Goal: Find specific page/section: Find specific page/section

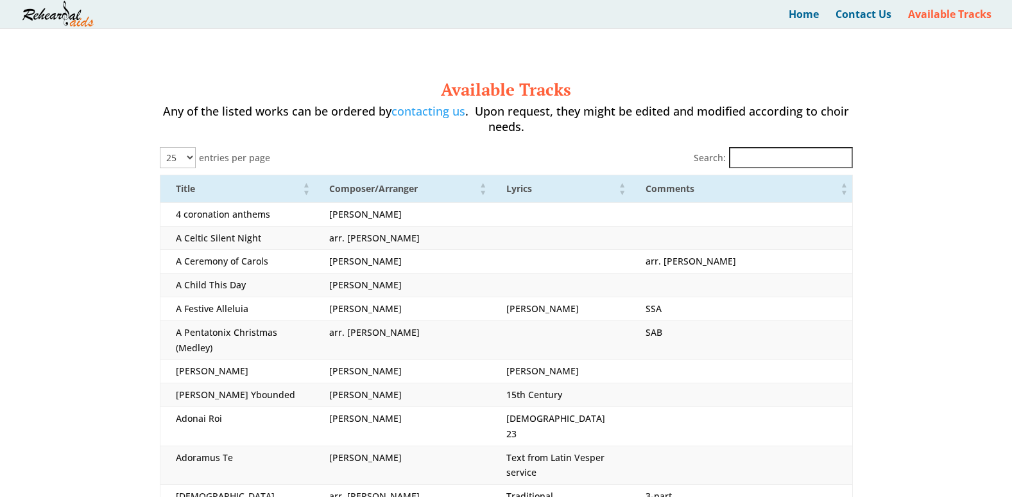
select select "25"
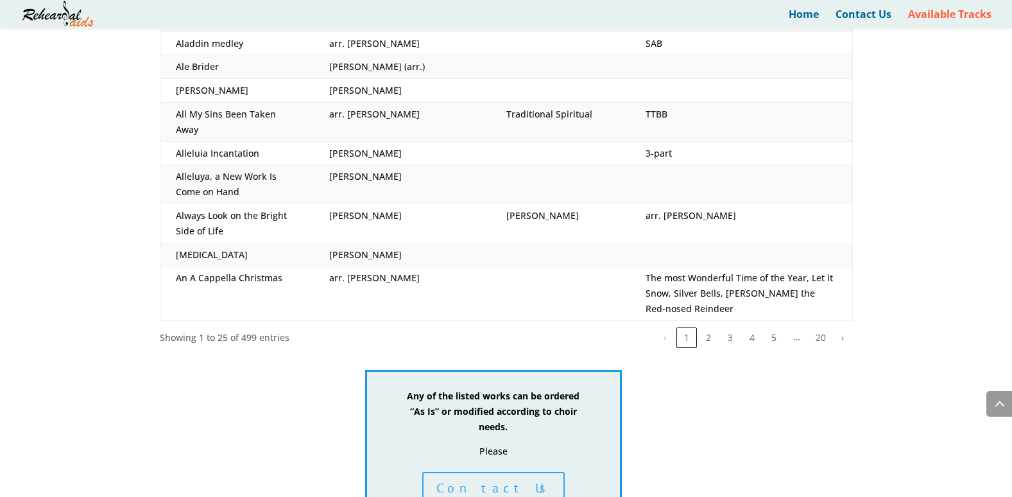
scroll to position [685, 0]
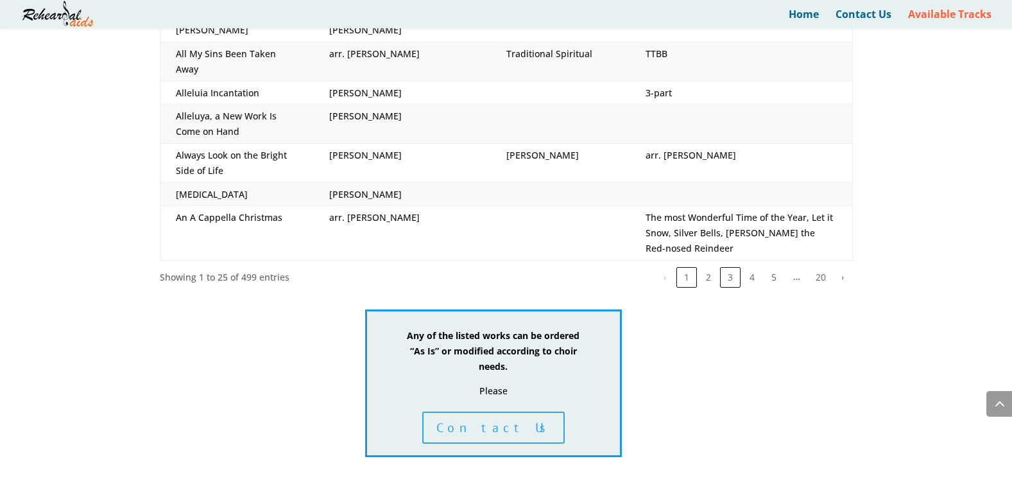
click at [730, 267] on button "3" at bounding box center [730, 277] width 21 height 21
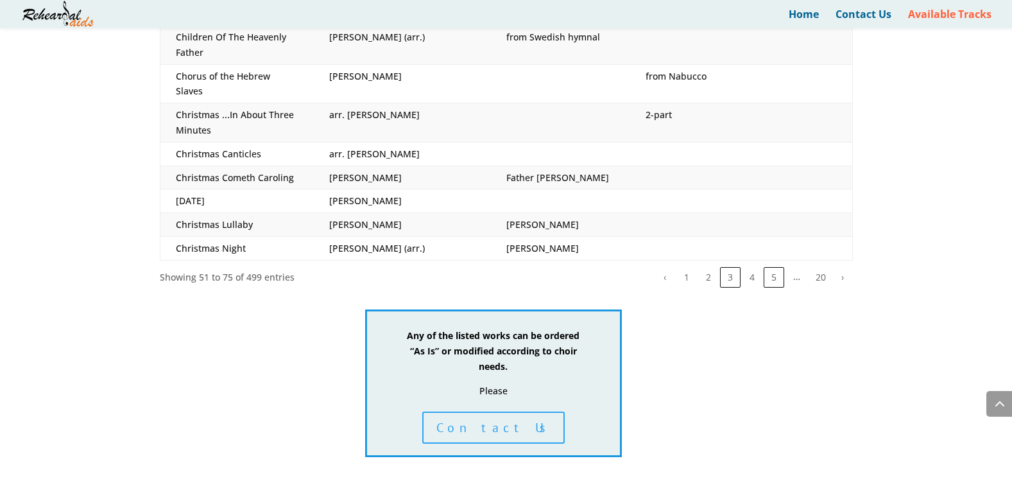
click at [771, 267] on button "5" at bounding box center [774, 277] width 21 height 21
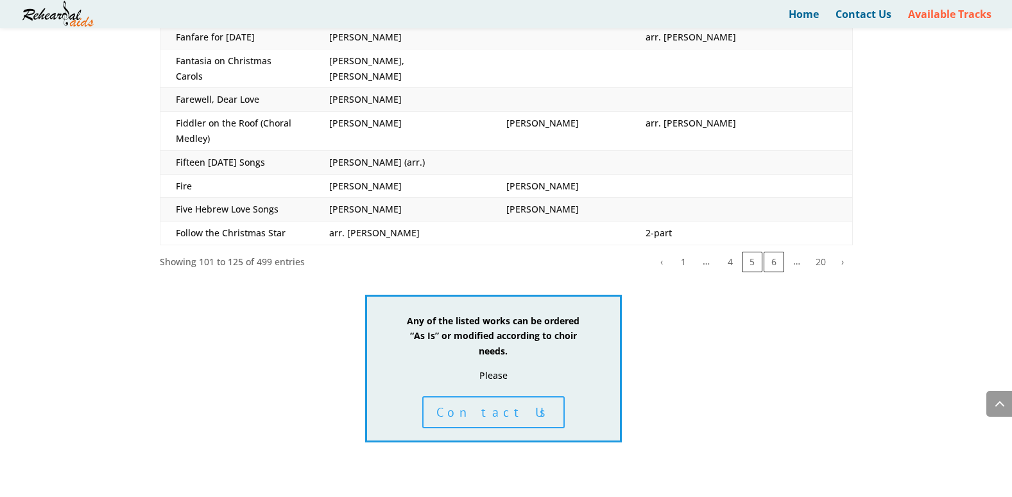
click at [772, 252] on button "6" at bounding box center [774, 262] width 21 height 21
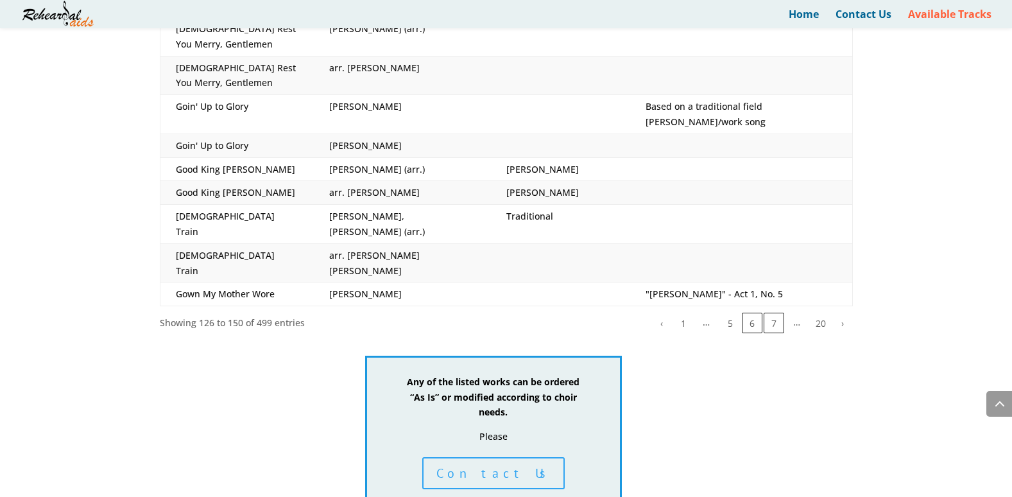
click at [773, 313] on button "7" at bounding box center [774, 323] width 21 height 21
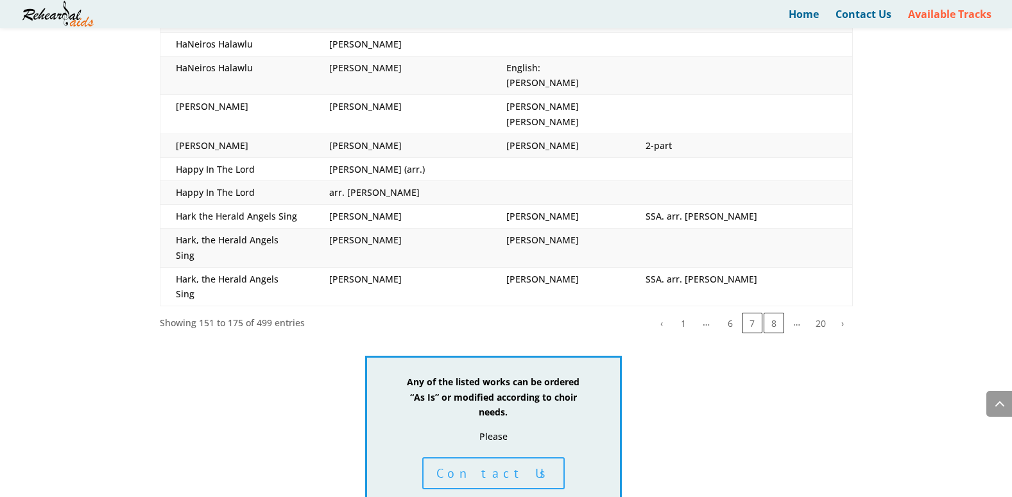
click at [776, 313] on button "8" at bounding box center [774, 323] width 21 height 21
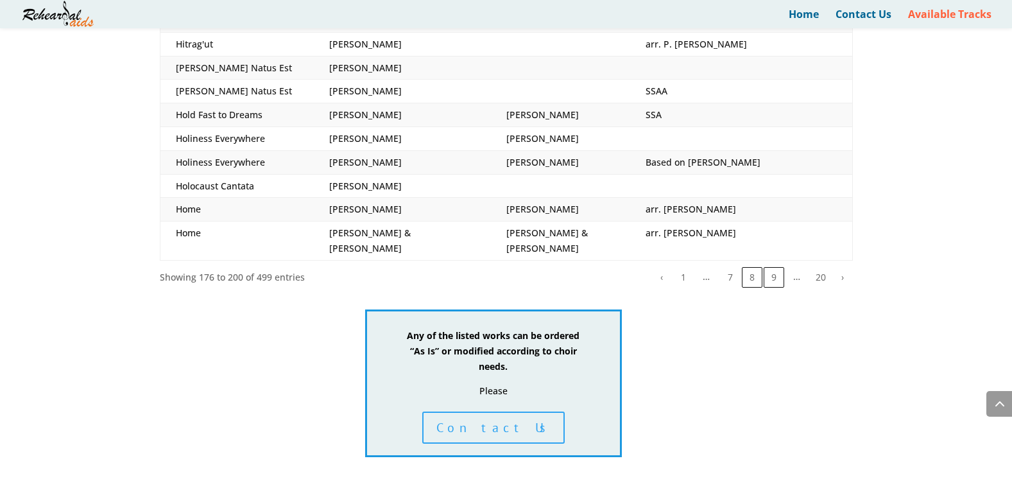
click at [778, 267] on button "9" at bounding box center [774, 277] width 21 height 21
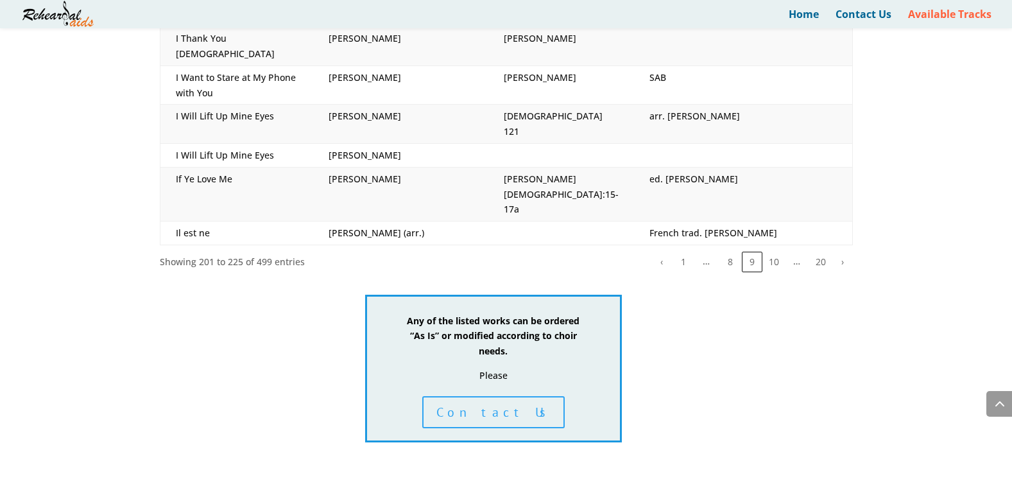
click at [778, 167] on td "ed. [PERSON_NAME]" at bounding box center [743, 194] width 218 height 54
click at [820, 252] on button "20" at bounding box center [821, 262] width 21 height 21
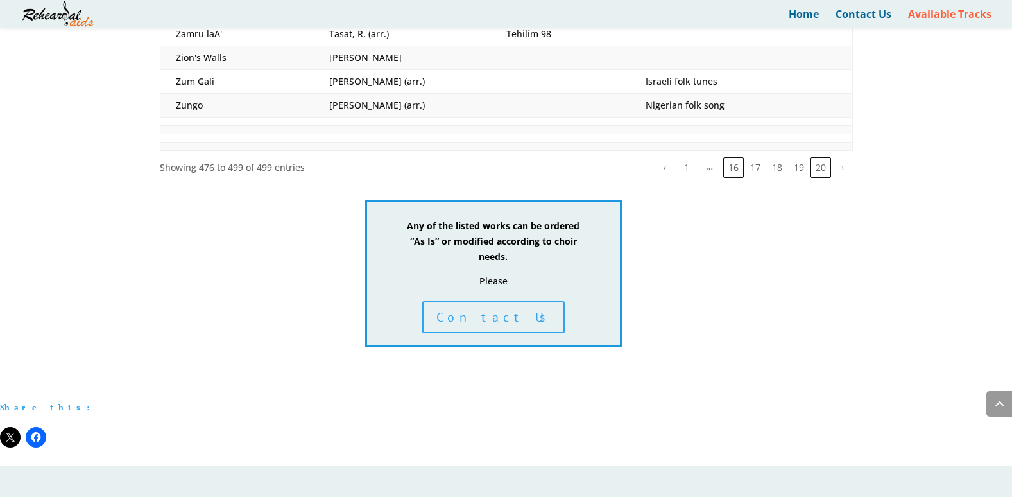
click at [739, 157] on button "16" at bounding box center [733, 167] width 21 height 21
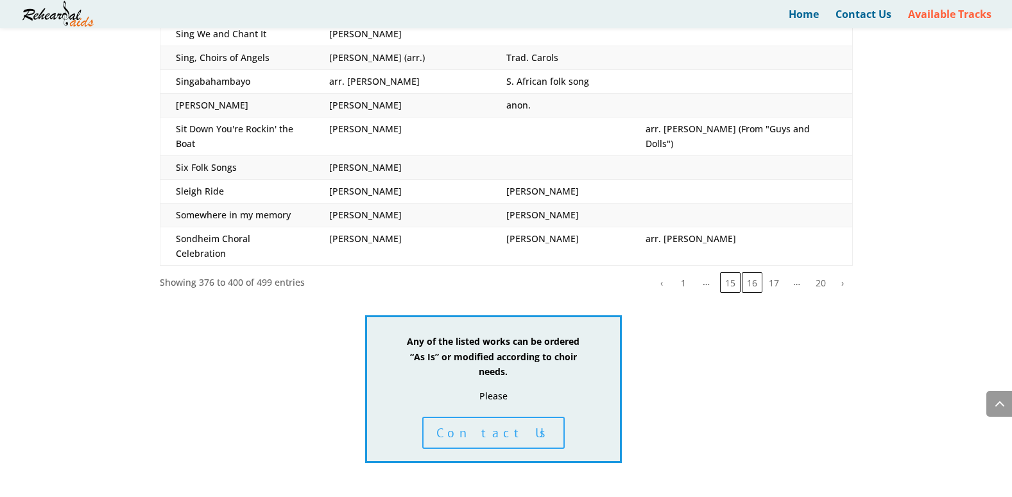
click at [729, 272] on button "15" at bounding box center [730, 282] width 21 height 21
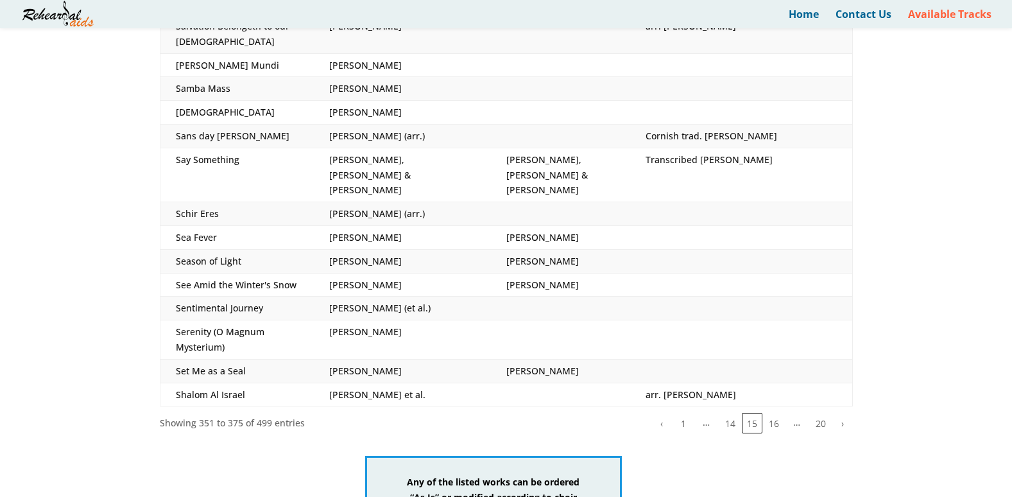
scroll to position [541, 0]
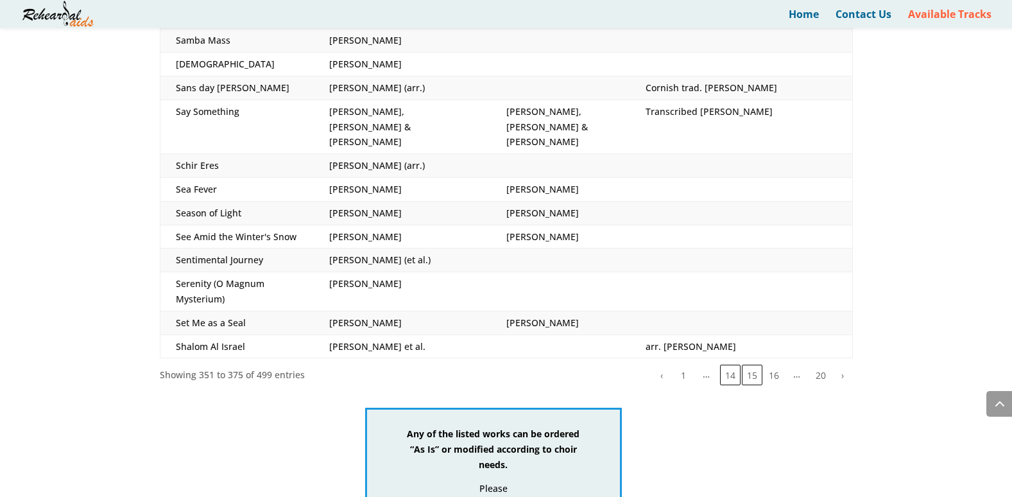
click at [730, 365] on button "14" at bounding box center [730, 375] width 21 height 21
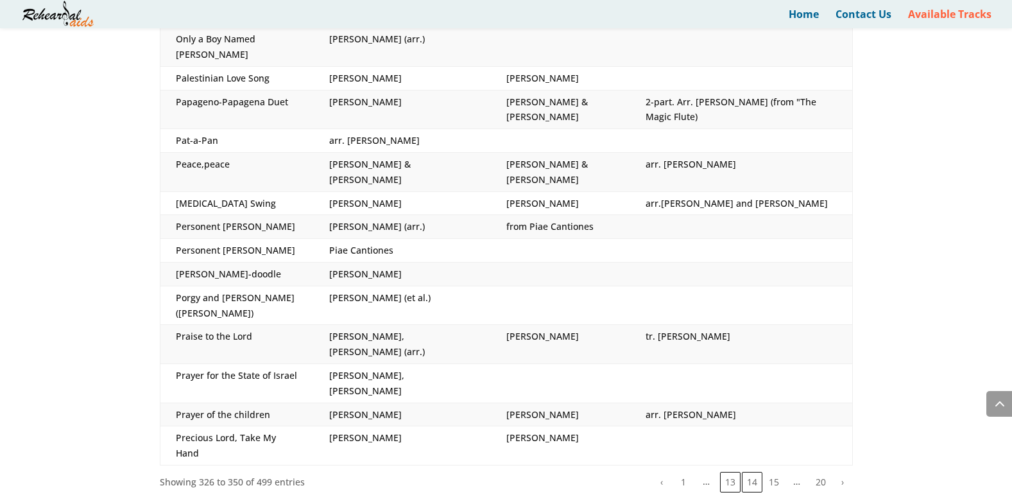
click at [732, 472] on button "13" at bounding box center [730, 482] width 21 height 21
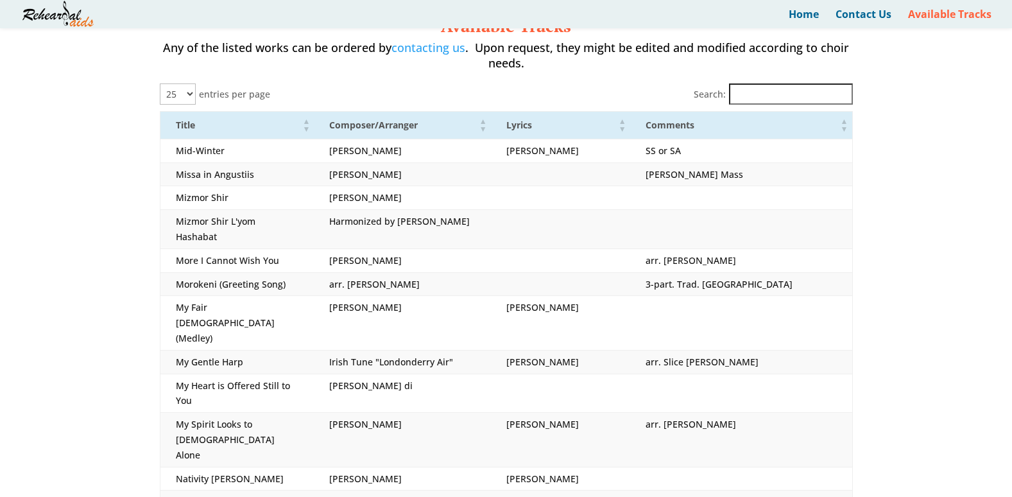
scroll to position [0, 0]
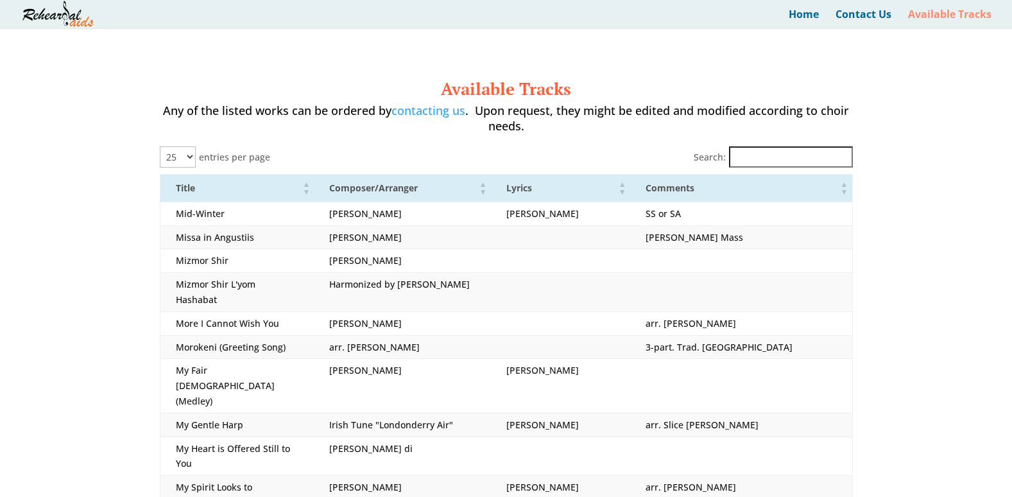
click at [938, 19] on link "Available Tracks" at bounding box center [949, 19] width 83 height 19
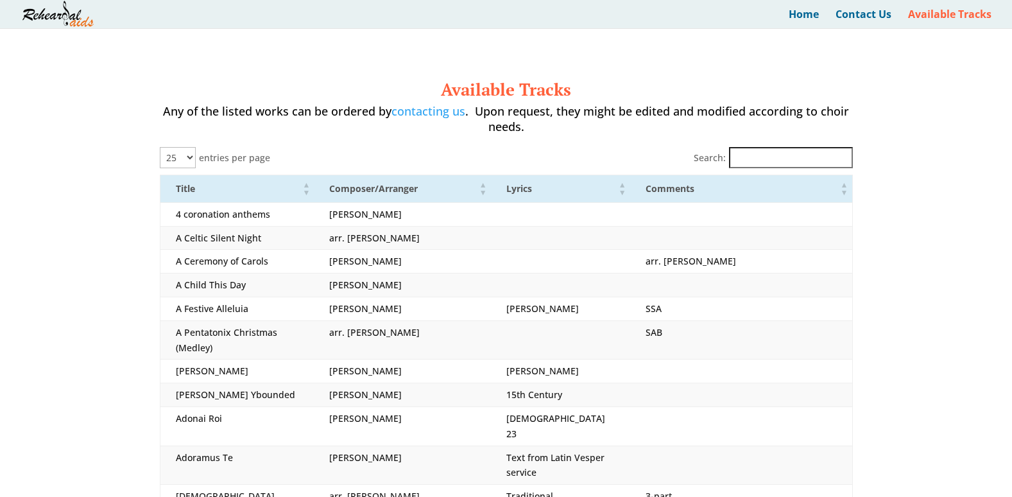
select select "25"
